Goal: Information Seeking & Learning: Learn about a topic

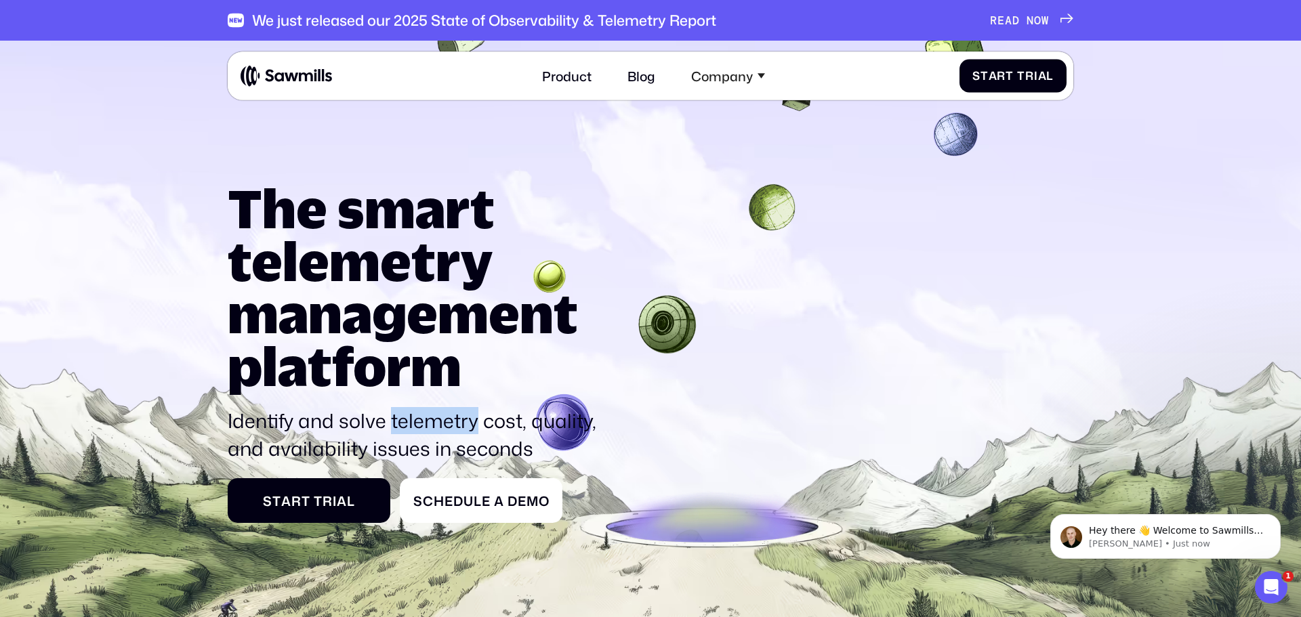
drag, startPoint x: 390, startPoint y: 422, endPoint x: 473, endPoint y: 422, distance: 83.4
click at [473, 422] on p "Identify and solve telemetry cost, quality, and availability issues in seconds" at bounding box center [417, 434] width 378 height 55
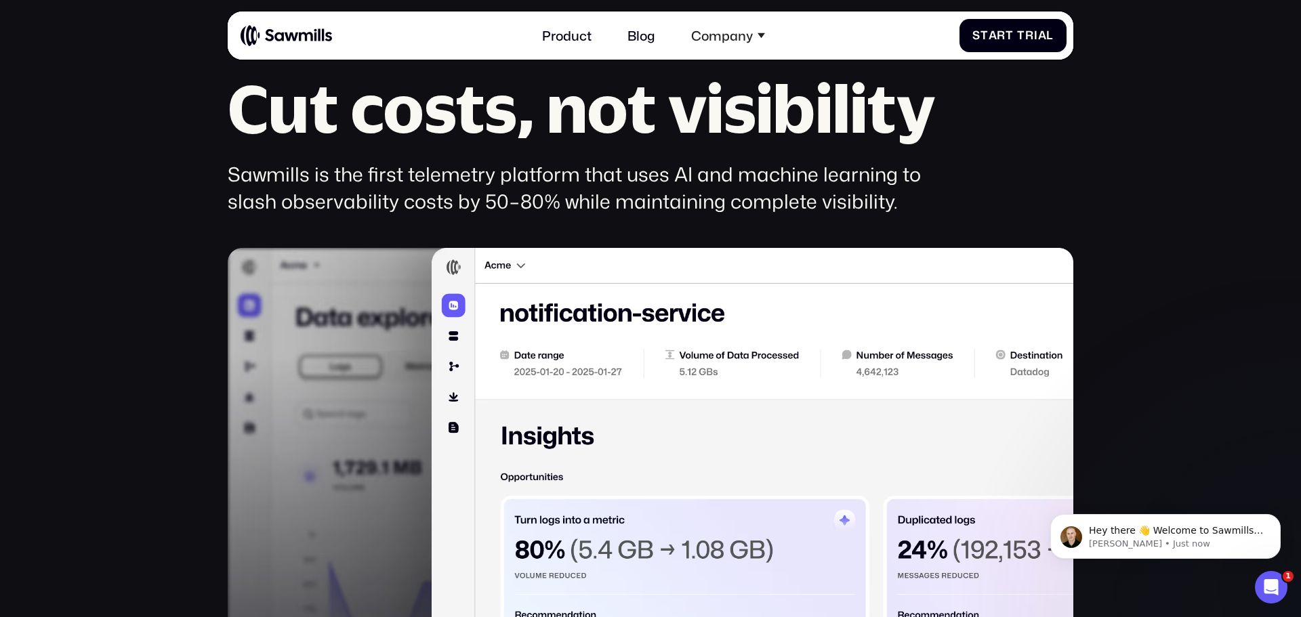
scroll to position [918, 0]
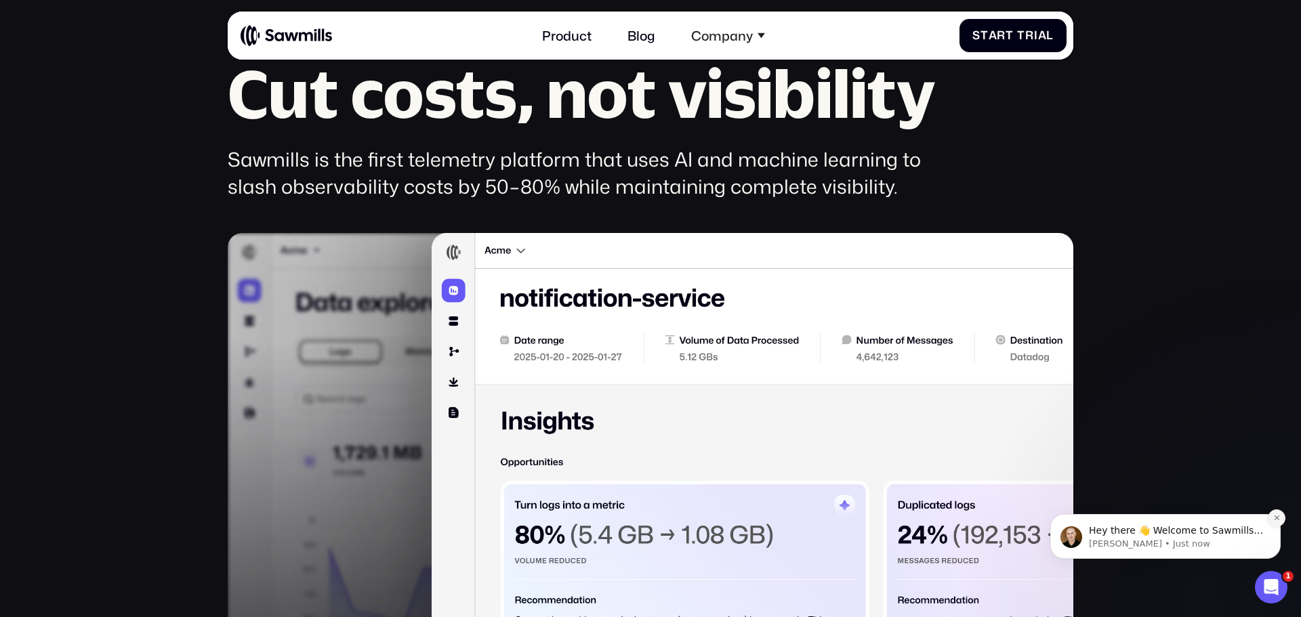
click at [1280, 516] on icon "Dismiss notification" at bounding box center [1277, 517] width 7 height 7
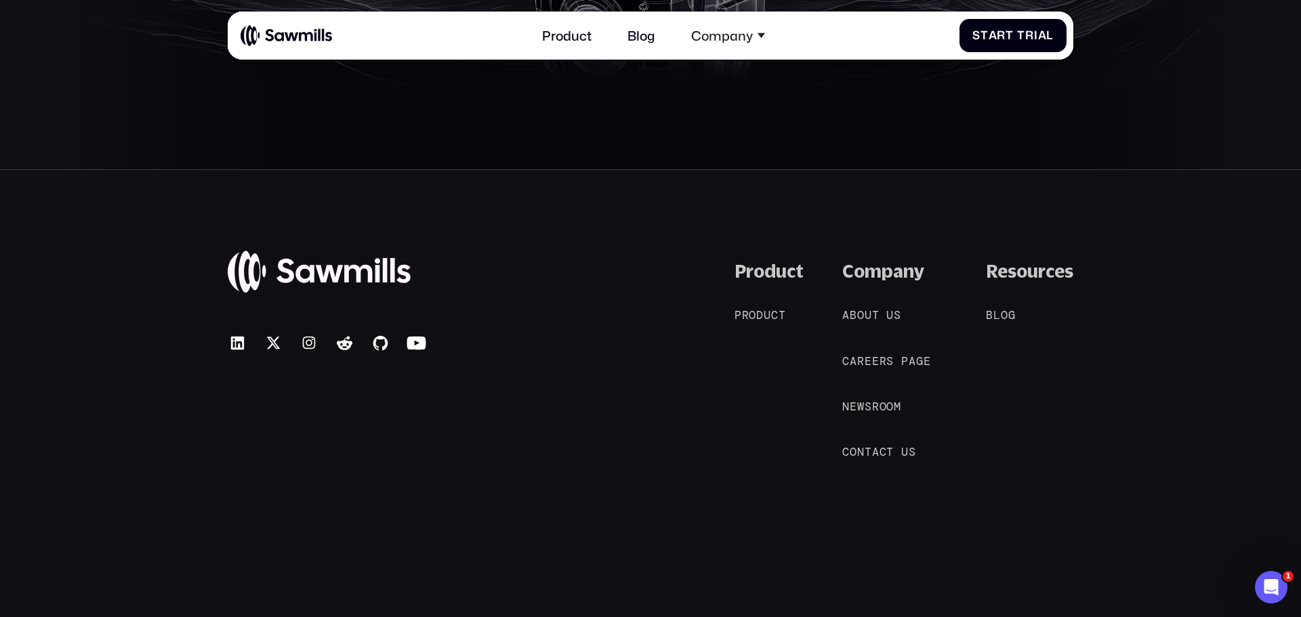
scroll to position [7262, 0]
click at [781, 308] on span "t" at bounding box center [782, 315] width 7 height 14
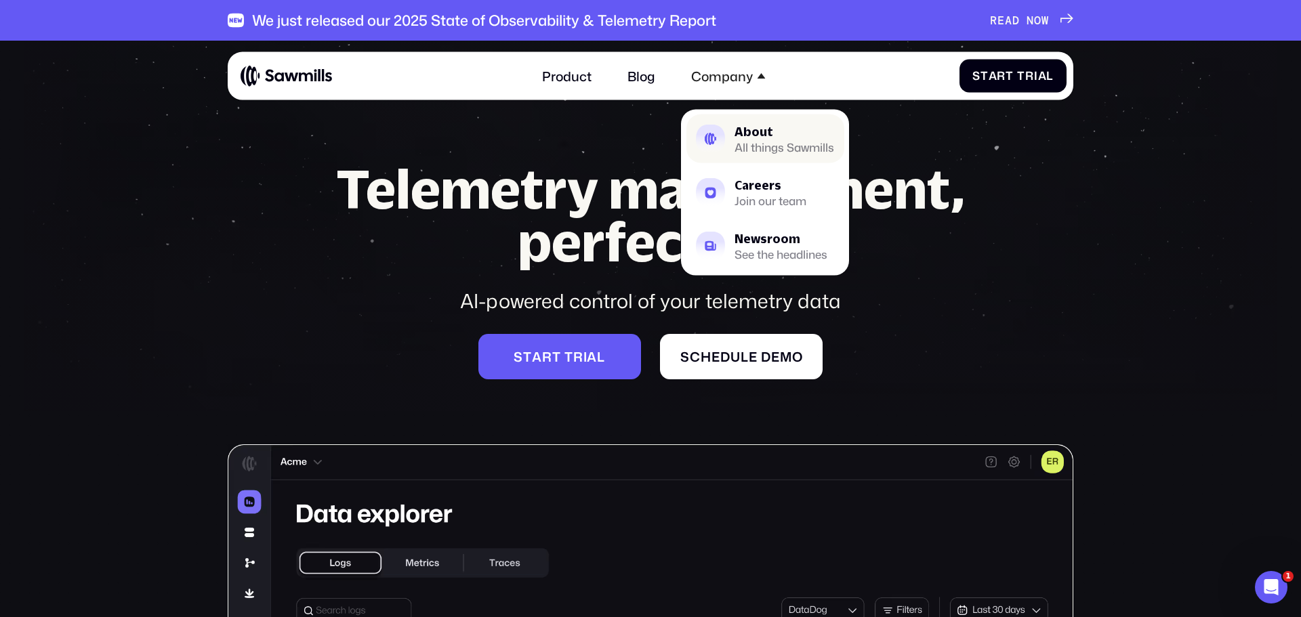
click at [749, 146] on div "All things Sawmills" at bounding box center [785, 147] width 100 height 10
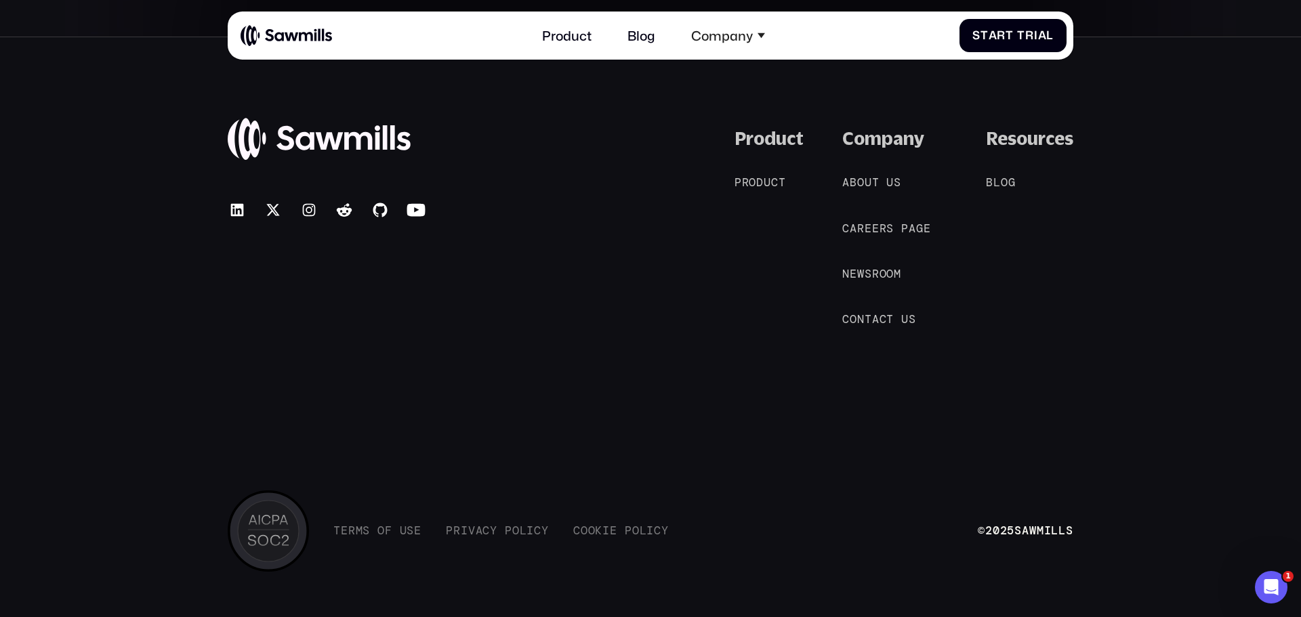
scroll to position [3129, 0]
click at [996, 181] on span "l" at bounding box center [997, 182] width 7 height 14
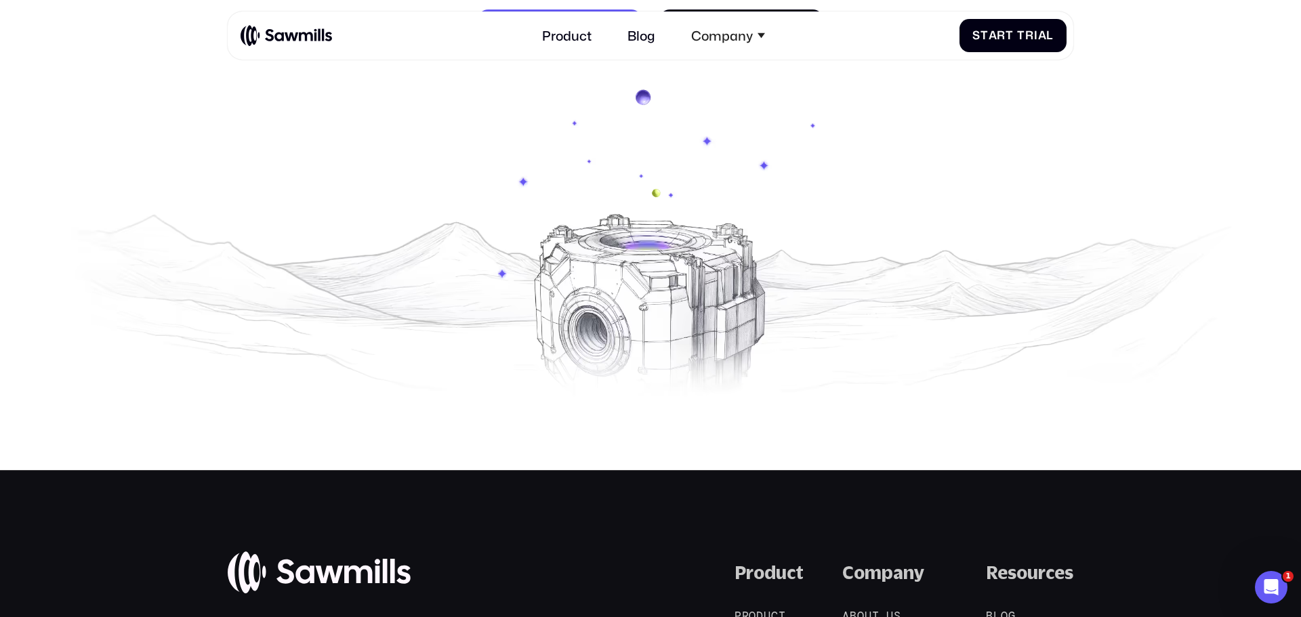
scroll to position [2475, 0]
